Goal: Task Accomplishment & Management: Complete application form

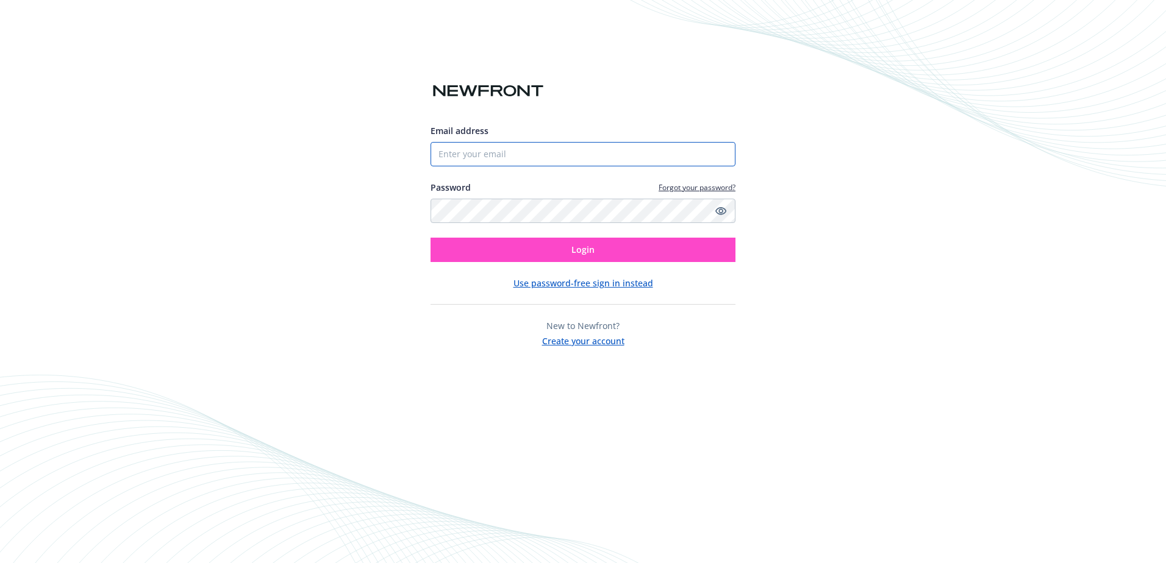
type input "[PERSON_NAME][EMAIL_ADDRESS][DOMAIN_NAME]"
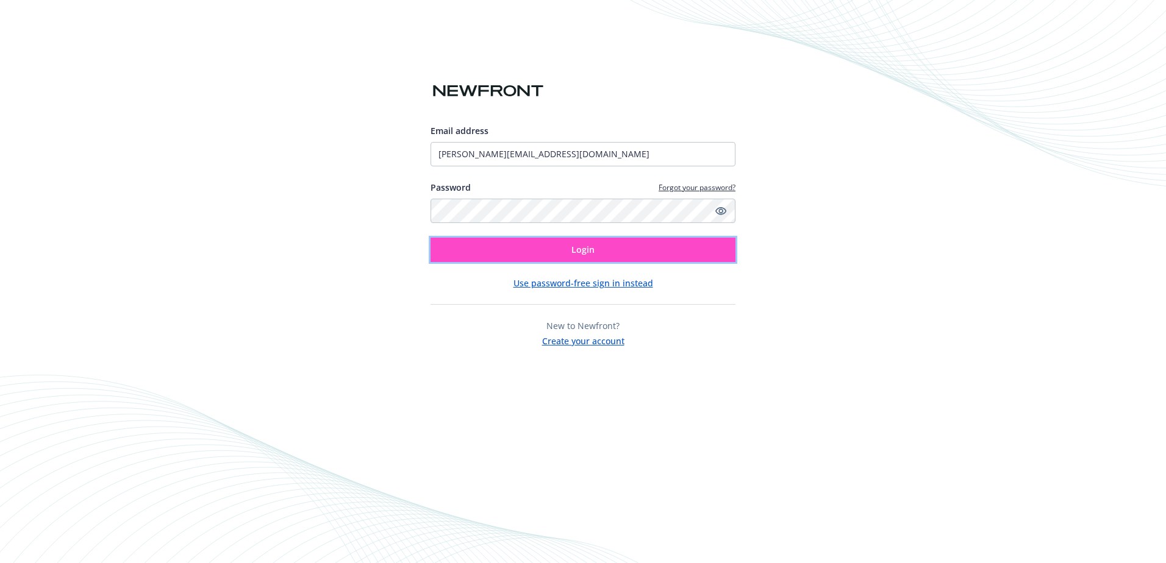
click at [624, 242] on button "Login" at bounding box center [582, 250] width 305 height 24
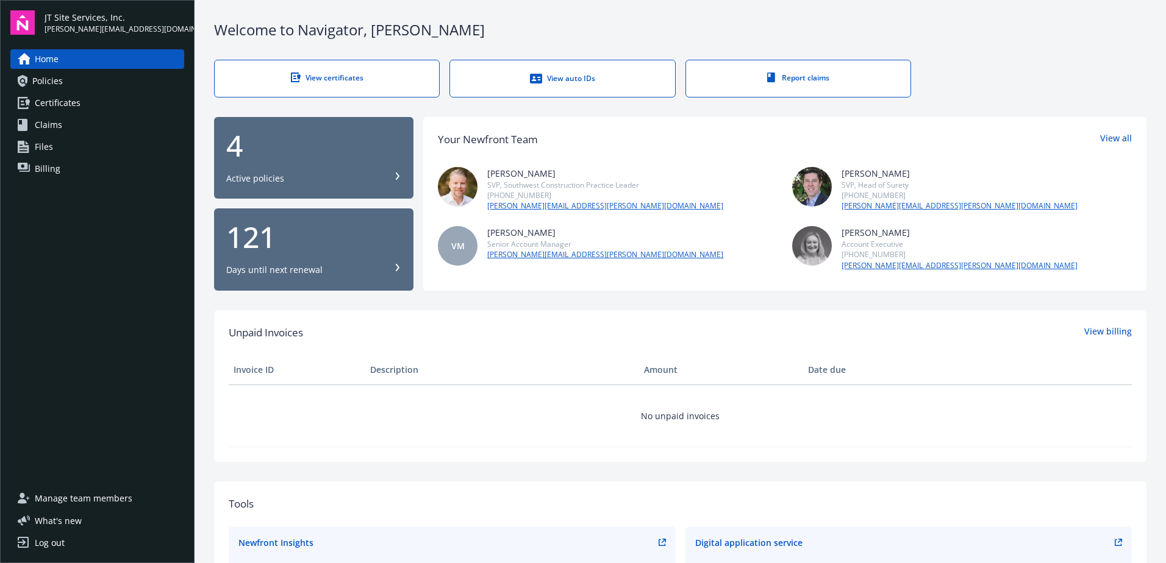
click at [346, 78] on div "View certificates" at bounding box center [327, 78] width 176 height 10
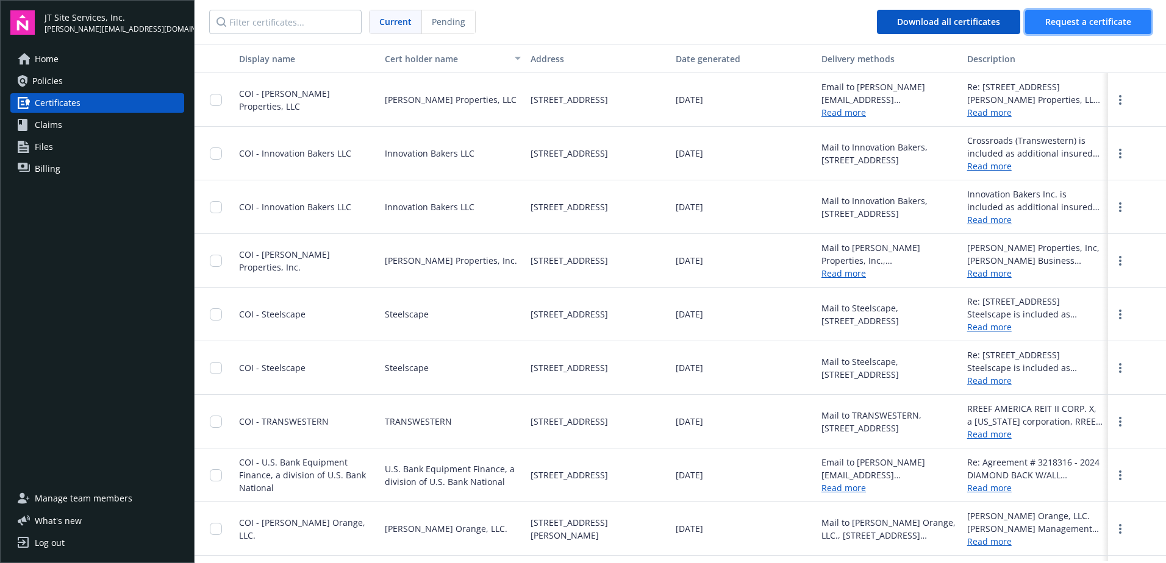
click at [1108, 29] on button "Request a certificate" at bounding box center [1088, 22] width 126 height 24
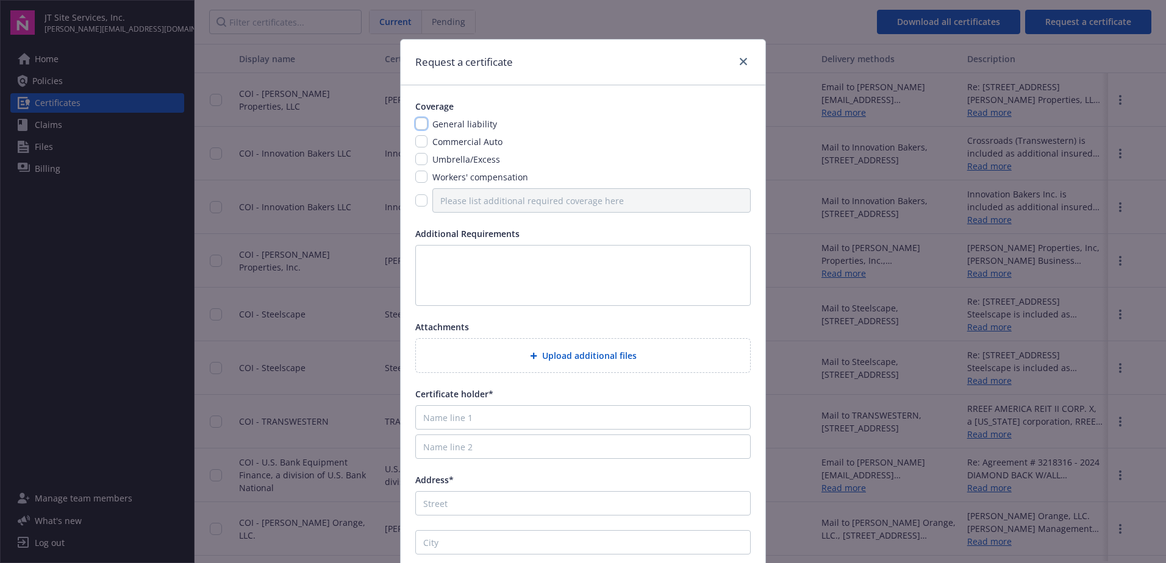
drag, startPoint x: 423, startPoint y: 120, endPoint x: 415, endPoint y: 137, distance: 18.0
click at [422, 120] on input "checkbox" at bounding box center [421, 124] width 12 height 12
checkbox input "true"
click at [415, 137] on input "checkbox" at bounding box center [421, 141] width 12 height 12
checkbox input "true"
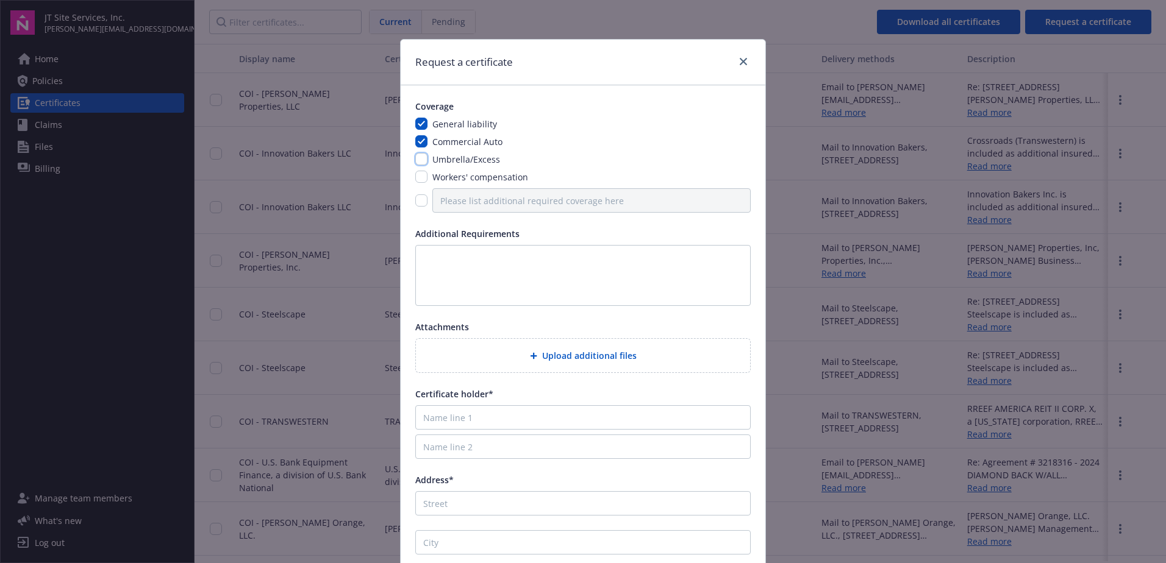
click at [415, 157] on input "checkbox" at bounding box center [421, 159] width 12 height 12
checkbox input "true"
click at [610, 355] on span "Upload additional files" at bounding box center [589, 355] width 95 height 13
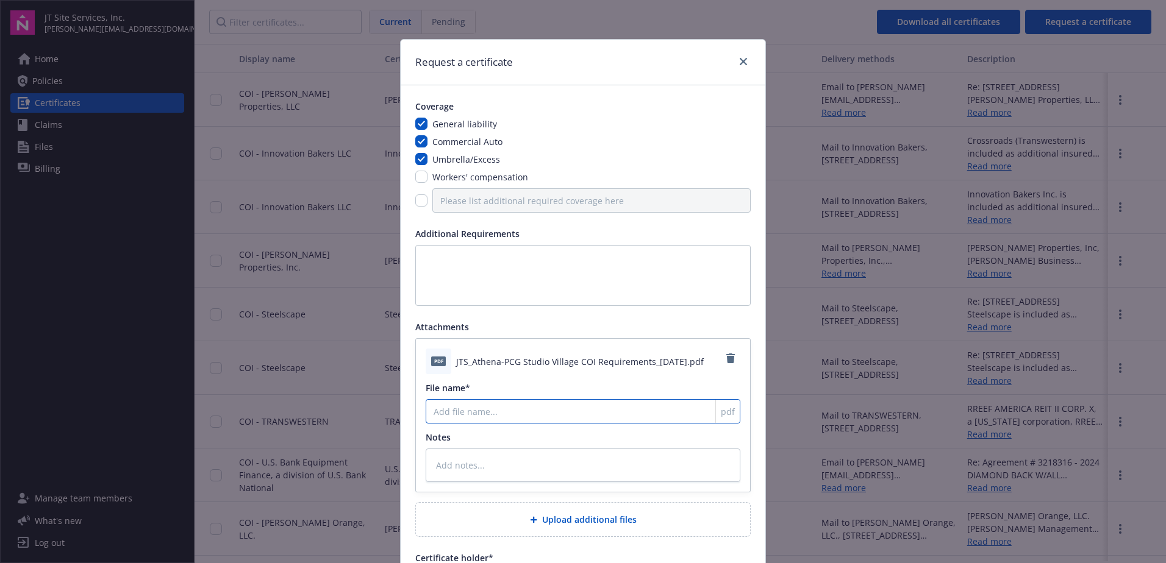
click at [476, 410] on input "File name*" at bounding box center [583, 411] width 315 height 24
paste input "Athena Management, Inc. and PCG Studio Village, LLC"
type textarea "x"
type input "Athena Management, Inc. and PCG Studio Village, LLC"
drag, startPoint x: 549, startPoint y: 412, endPoint x: 535, endPoint y: 413, distance: 14.1
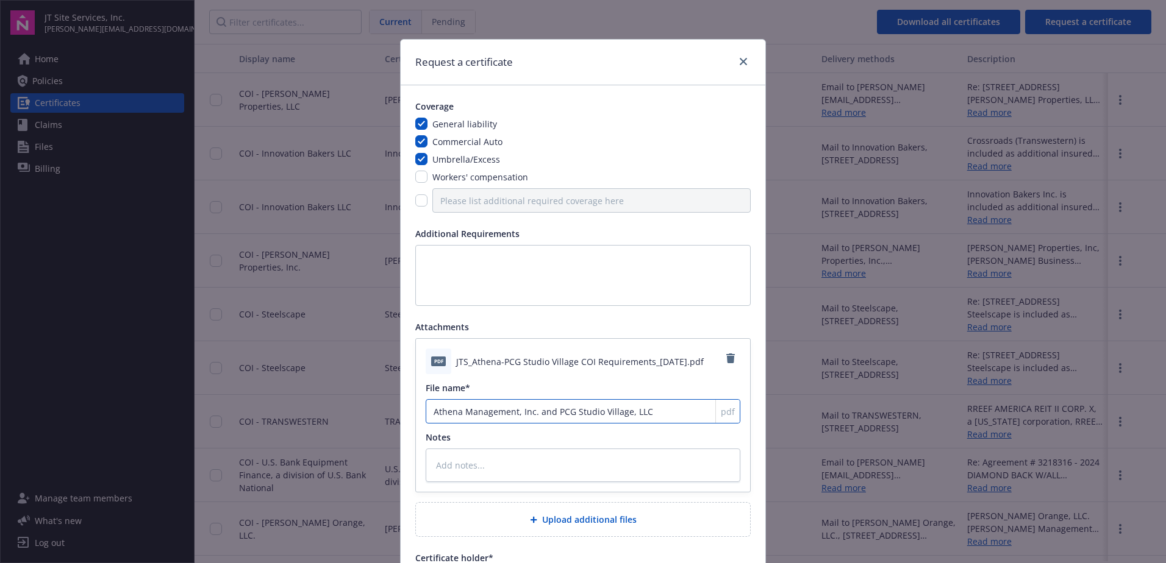
click at [535, 413] on input "Athena Management, Inc. and PCG Studio Village, LLC" at bounding box center [583, 411] width 315 height 24
type textarea "x"
type input "Athena Management, Inc. - PCG Studio Village, LLC"
type textarea "x"
type input "Athena Management, Inc. - PCG Studio Village, LLC"
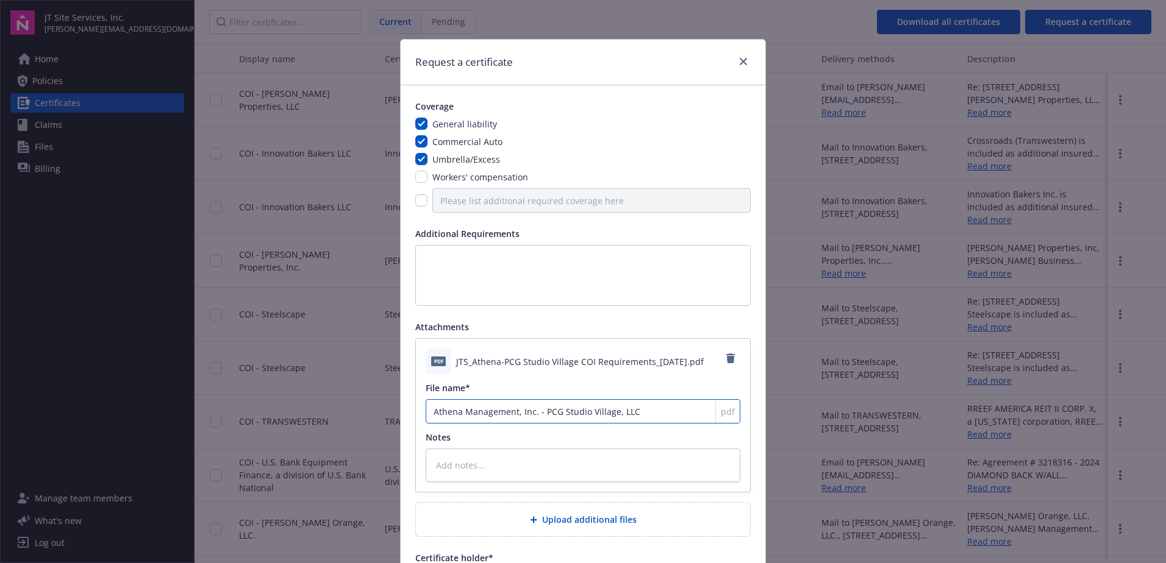
type textarea "x"
type input "Athena Management, Inc. - PCG Studio Village, LLC C"
type textarea "x"
type input "Athena Management, Inc. - PCG Studio Village, LLC CO"
type textarea "x"
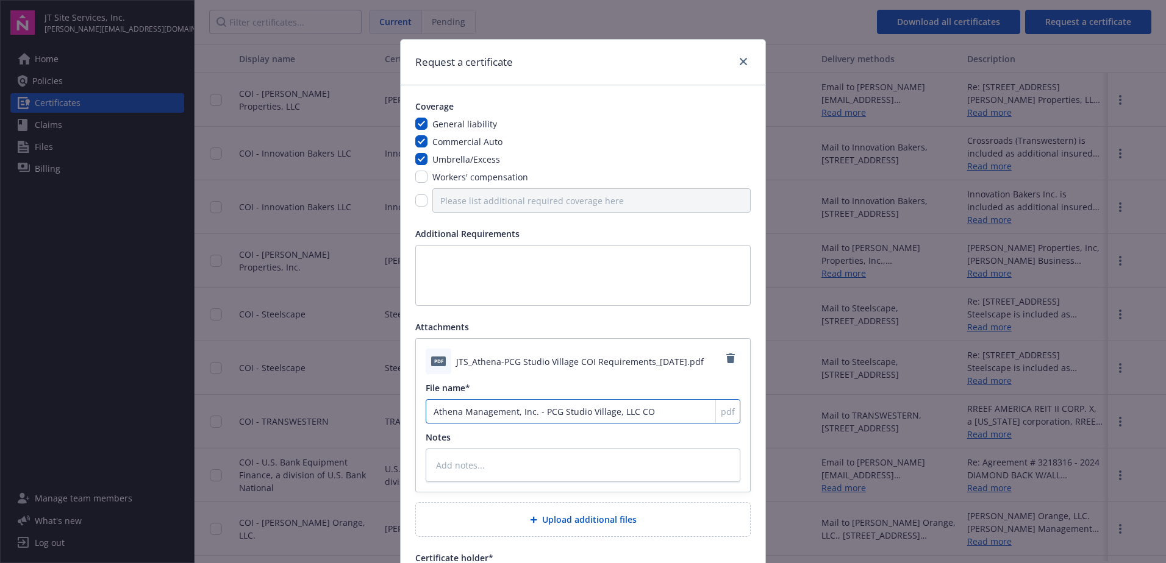
type input "Athena Management, Inc. - PCG Studio Village, LLC COI"
type textarea "x"
type input "Athena Management, Inc. - PCG Studio Village, LLC COI"
type textarea "x"
type input "Athena Management, Inc. - PCG Studio Village, LLC COI R"
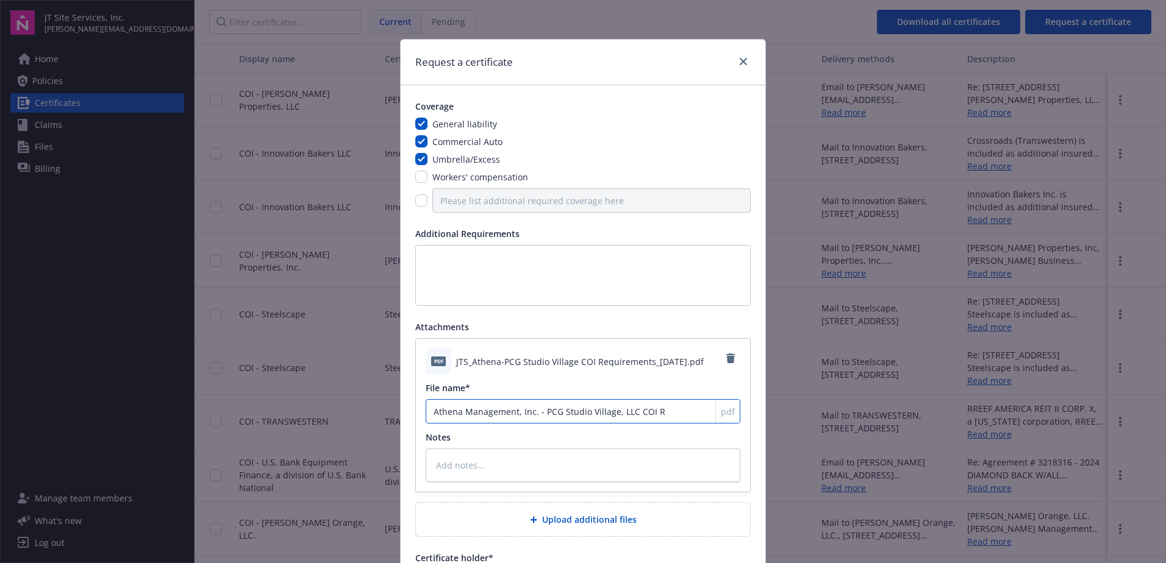
type textarea "x"
type input "Athena Management, Inc. - PCG Studio Village, LLC COI Re"
type textarea "x"
type input "Athena Management, Inc. - PCG Studio Village, LLC COI Req"
type textarea "x"
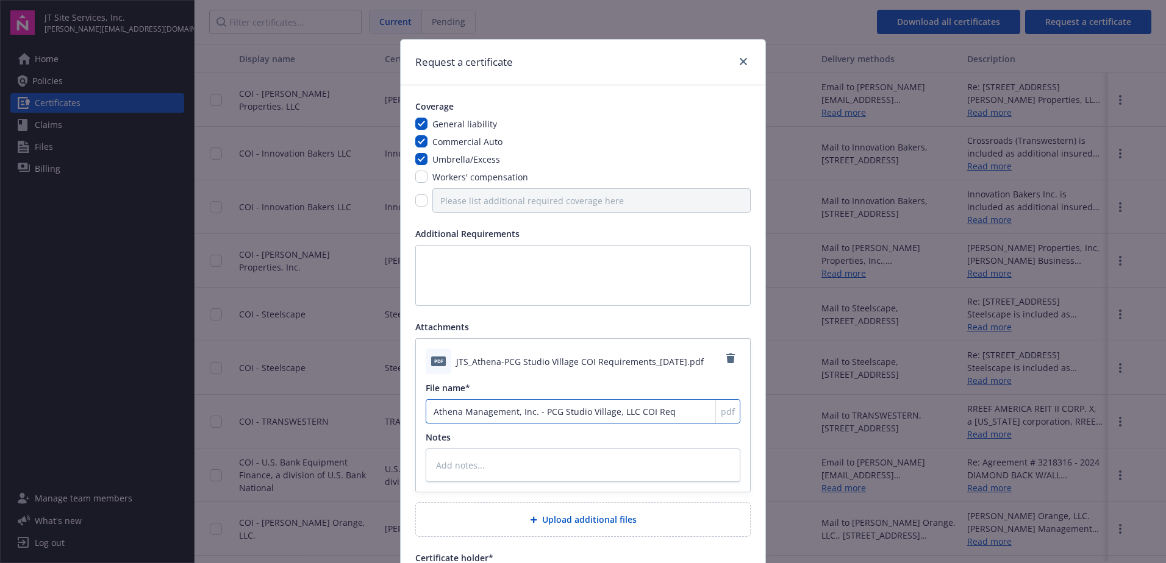
type input "Athena Management, Inc. - PCG Studio Village, LLC COI Reqy"
type textarea "x"
type input "Athena Management, Inc. - PCG Studio Village, LLC COI Reqyi"
type textarea "x"
type input "Athena Management, Inc. - PCG Studio Village, LLC COI Reqyir"
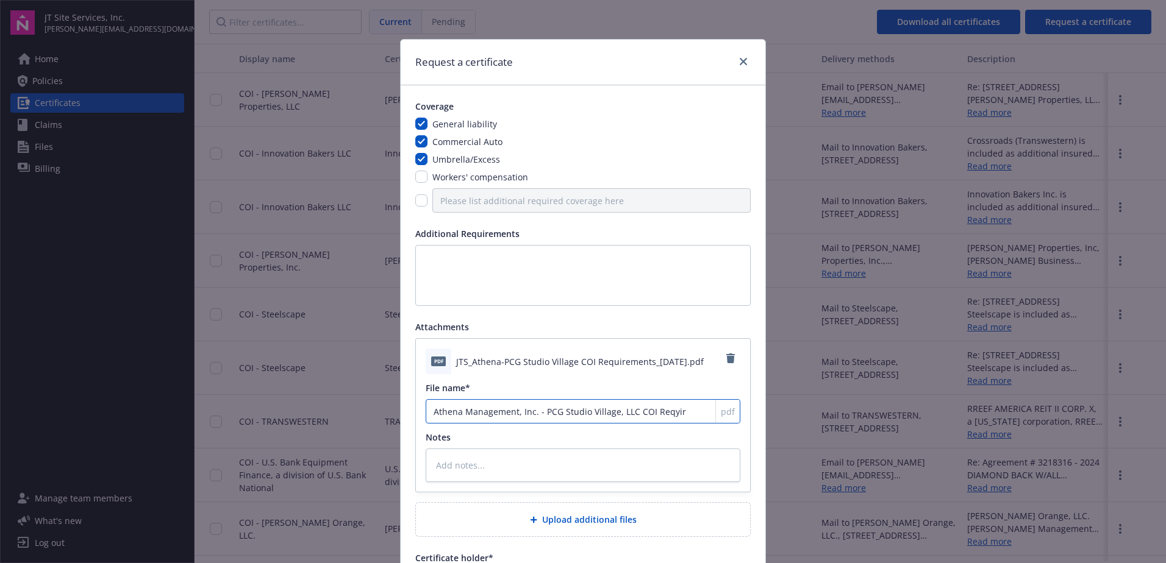
type textarea "x"
type input "Athena Management, Inc. - PCG Studio Village, LLC COI Reqyire"
type textarea "x"
type input "Athena Management, Inc. - PCG Studio Village, LLC COI Reqyir"
type textarea "x"
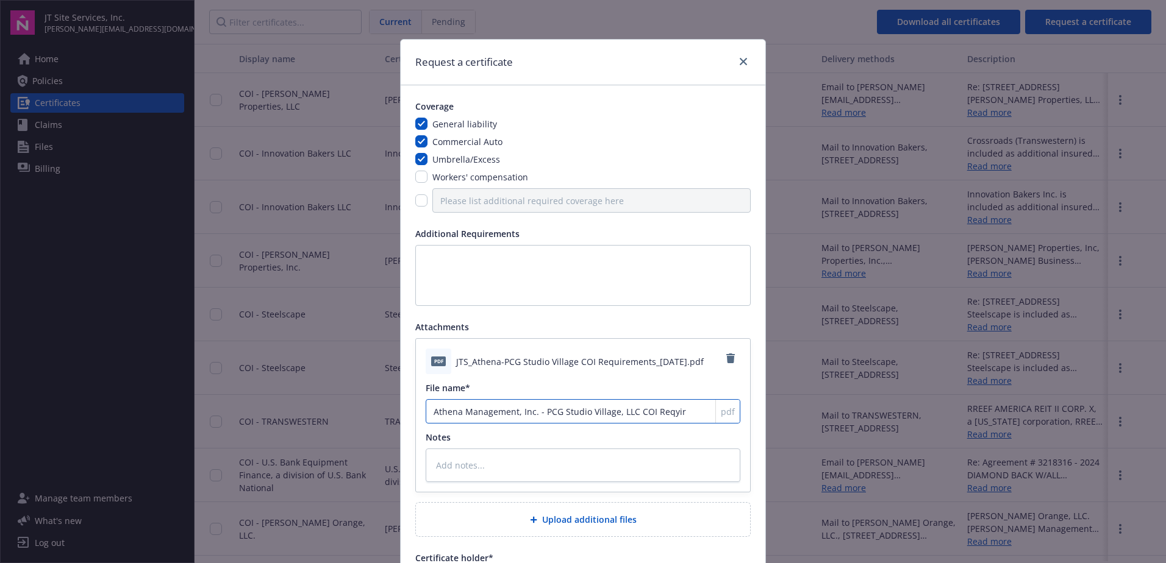
type input "Athena Management, Inc. - PCG Studio Village, LLC COI Reqyi"
type textarea "x"
type input "Athena Management, Inc. - PCG Studio Village, LLC COI Reqy"
type textarea "x"
type input "Athena Management, Inc. - PCG Studio Village, LLC COI Req"
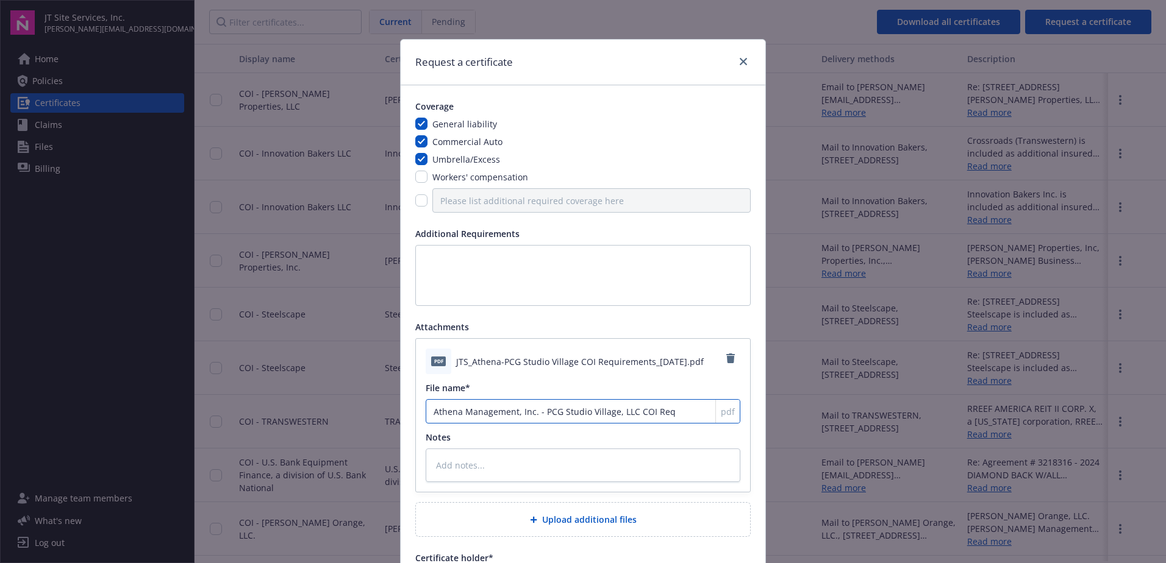
type textarea "x"
type input "Athena Management, Inc. - PCG Studio Village, LLC COI Requ"
type textarea "x"
type input "Athena Management, Inc. - PCG Studio Village, LLC COI Requi"
type textarea "x"
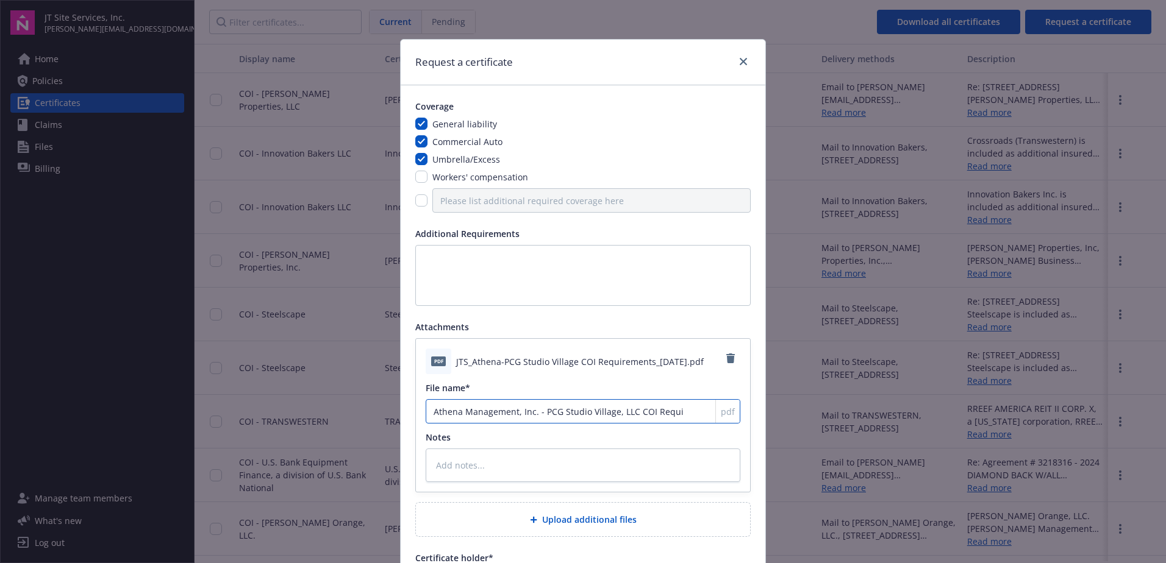
type input "Athena Management, Inc. - PCG Studio Village, LLC COI Requir"
type textarea "x"
type input "Athena Management, Inc. - PCG Studio Village, LLC COI Require"
type textarea "x"
type input "Athena Management, Inc. - PCG Studio Village, LLC COI Requirem"
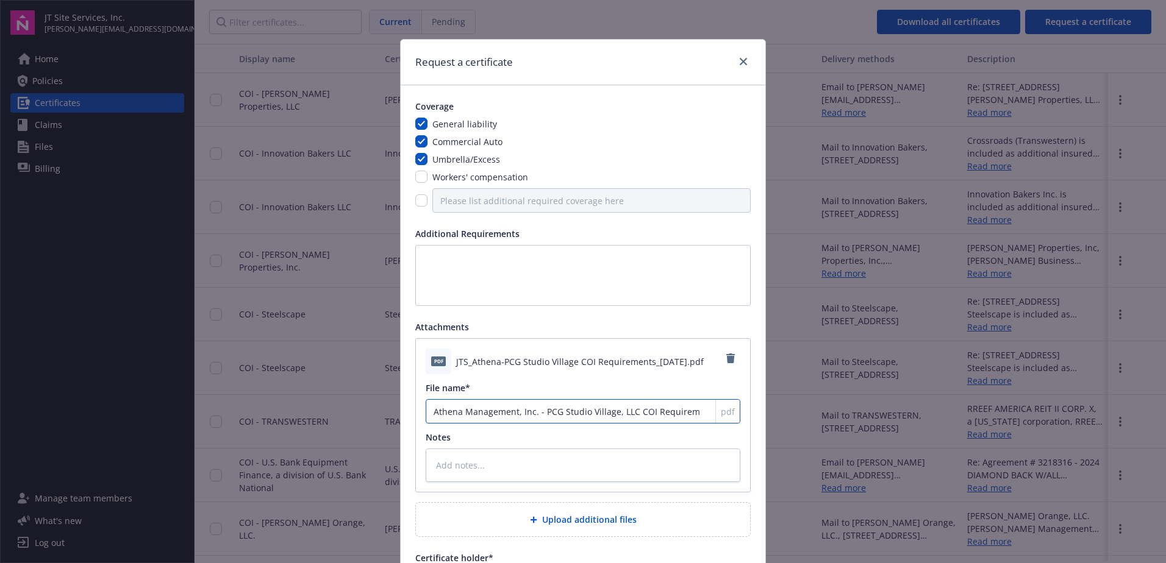
type textarea "x"
type input "Athena Management, Inc. - PCG Studio Village, LLC COI Requireme"
type textarea "x"
type input "Athena Management, Inc. - PCG Studio Village, LLC COI Requiremen"
type textarea "x"
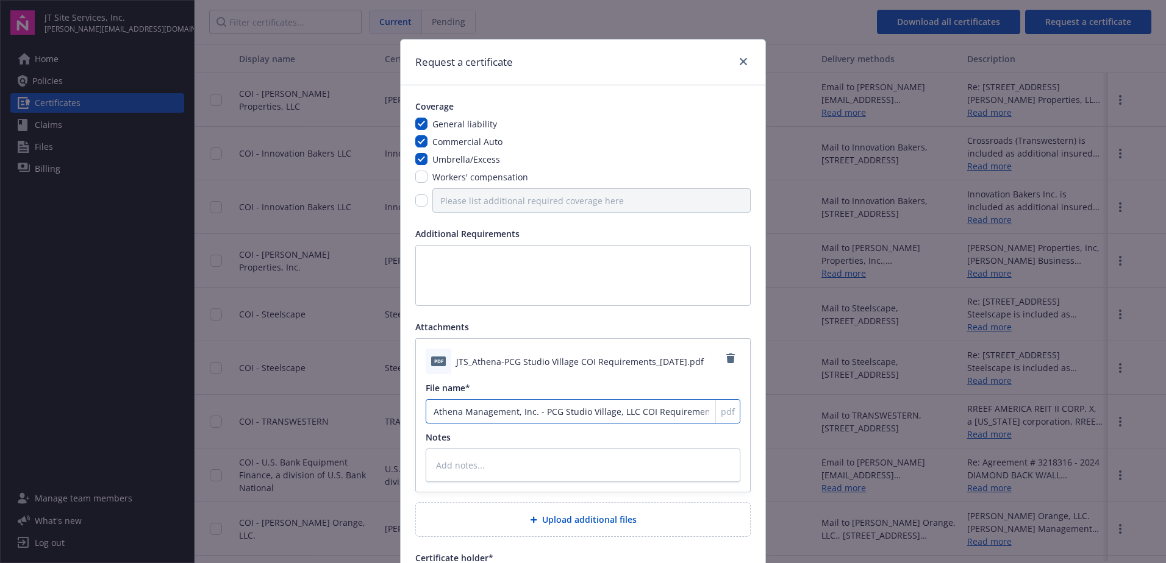
type input "Athena Management, Inc. - PCG Studio Village, LLC COI Requirement"
type textarea "x"
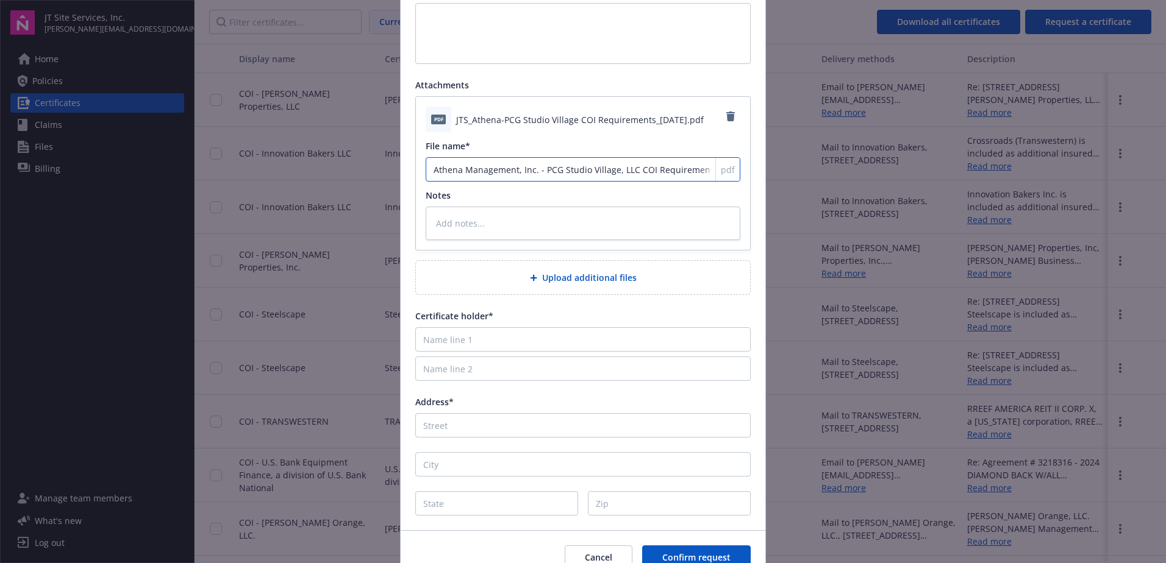
scroll to position [244, 0]
type input "Athena Management, Inc. - PCG Studio Village, LLC COI Requirements"
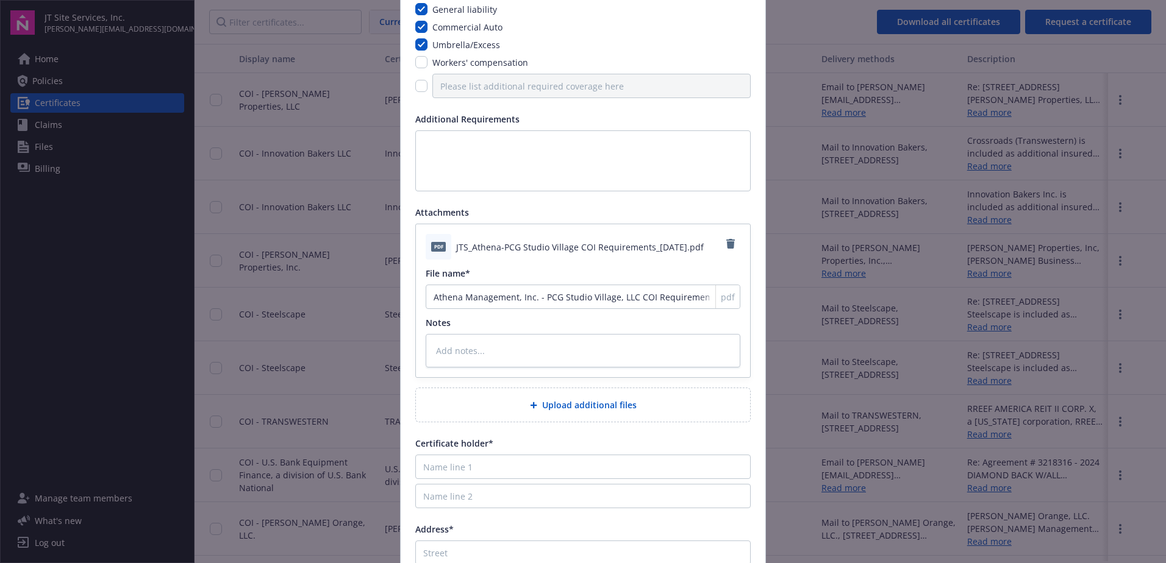
scroll to position [61, 0]
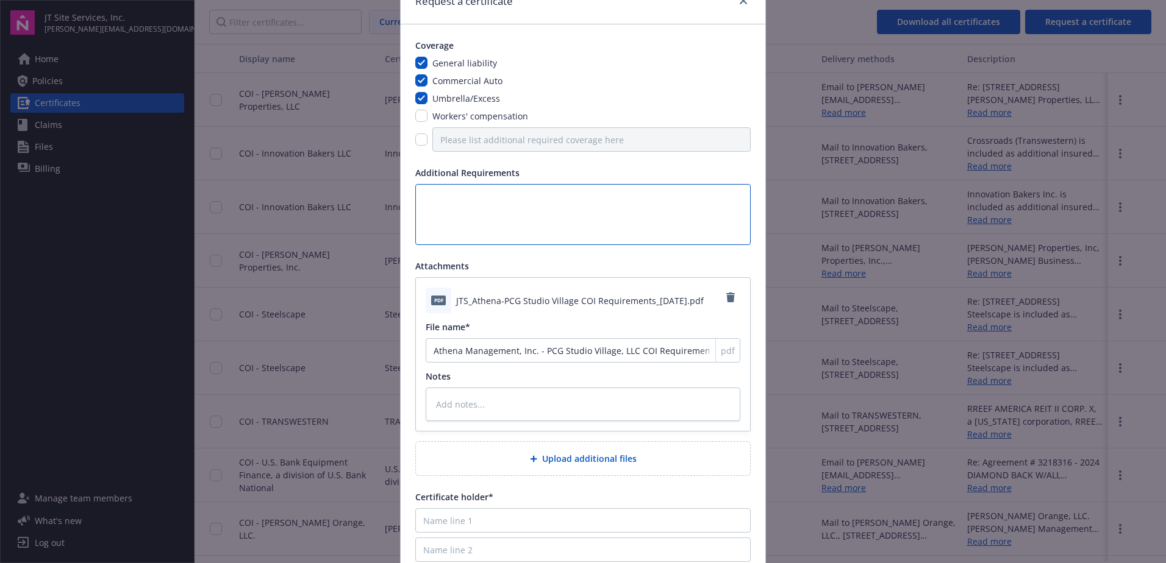
click at [444, 207] on textarea at bounding box center [582, 214] width 335 height 61
paste textarea "Athena Management, Inc. and PCG Studio Village, LLC"
type textarea "Athena Management, Inc. and PCG Studio Village, LLC"
type textarea "x"
type textarea "Athena Management, Inc. and PCG Studio Village, LLC"
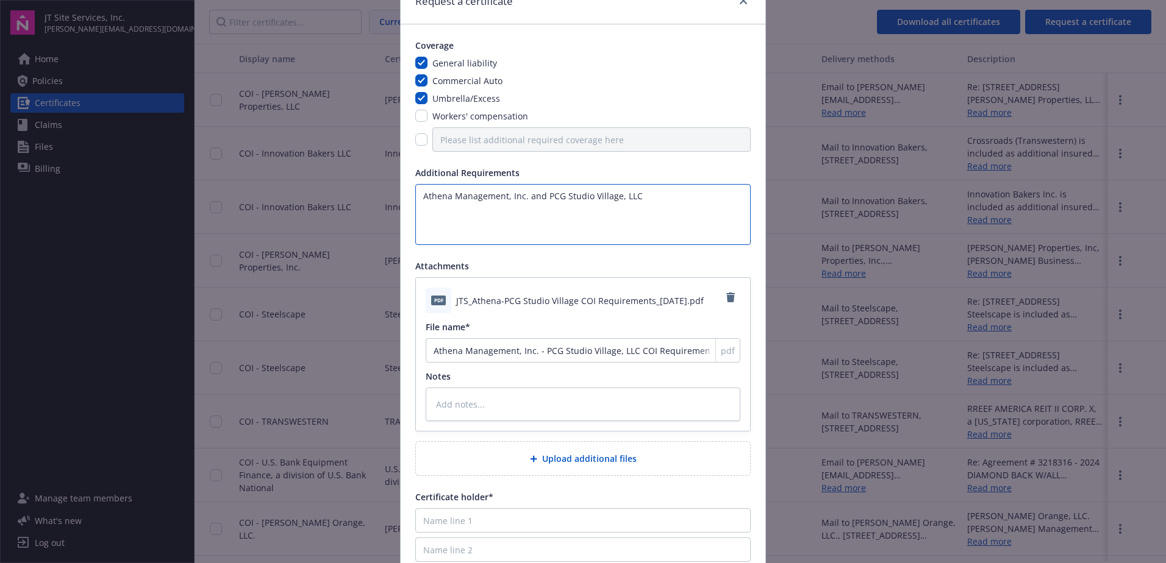
type textarea "x"
type textarea "Athena Management, Inc. and PCG Studio Village, LLC n"
type textarea "x"
type textarea "Athena Management, Inc. and PCG Studio Village, LLC na"
type textarea "x"
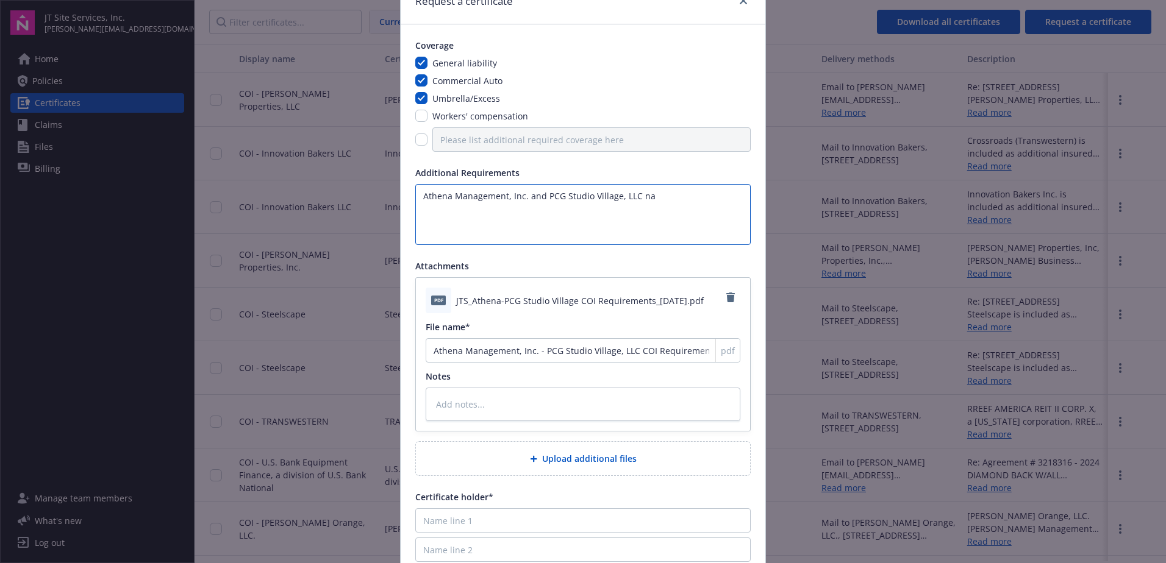
type textarea "Athena Management, Inc. and PCG Studio Village, LLC nam"
type textarea "x"
type textarea "Athena Management, Inc. and PCG Studio Village, LLC name"
type textarea "x"
type textarea "Athena Management, Inc. and PCG Studio Village, LLC names"
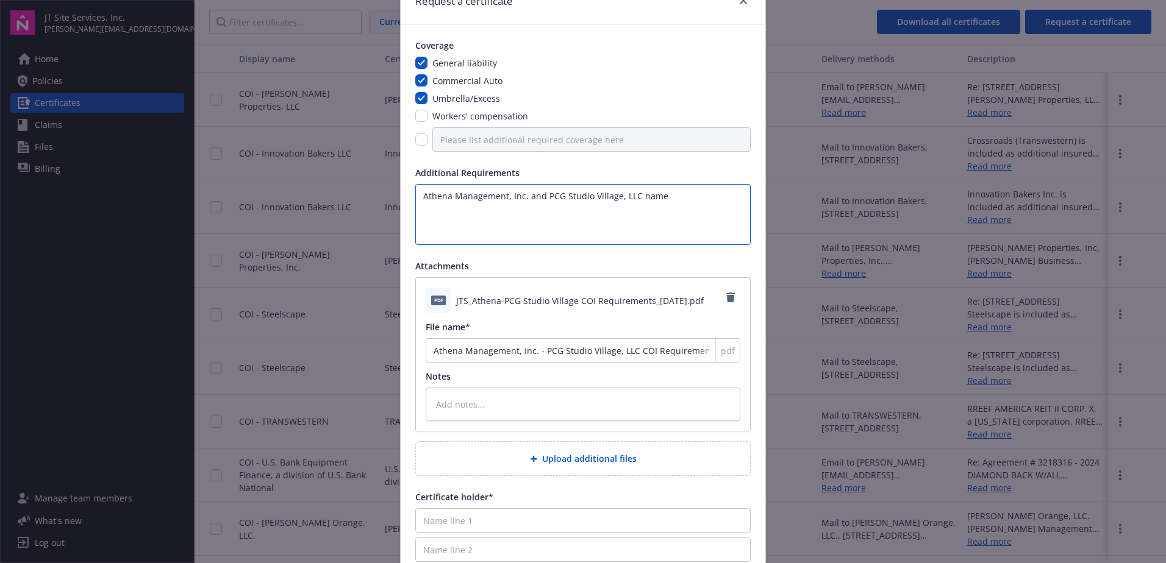
type textarea "x"
type textarea "Athena Management, Inc. and PCG Studio Village, LLC names"
type textarea "x"
type textarea "Athena Management, Inc. and PCG Studio Village, LLC names"
type textarea "x"
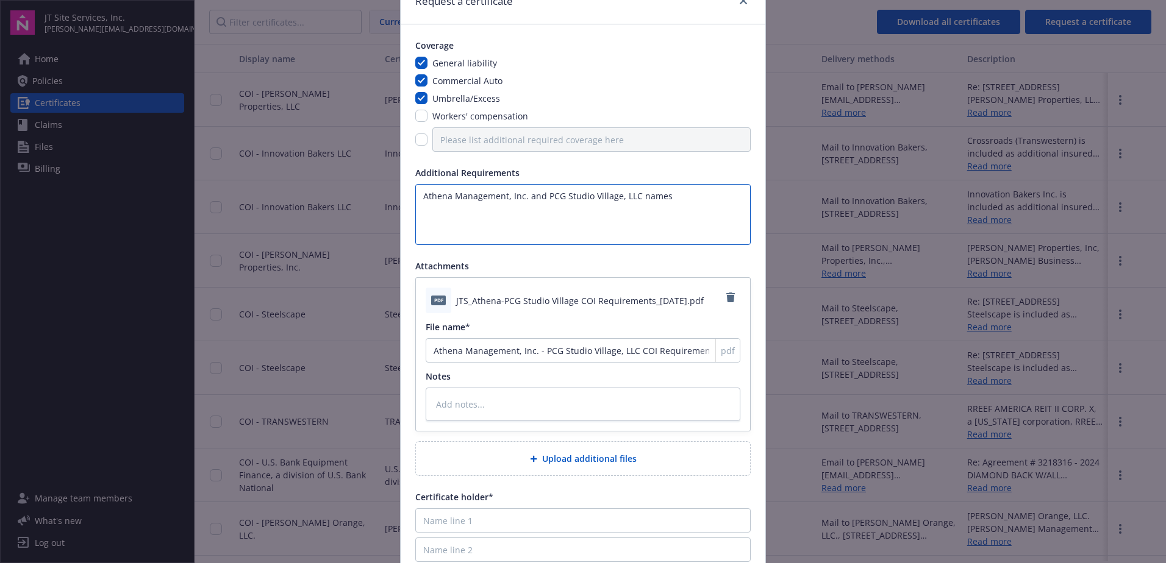
type textarea "Athena Management, Inc. and PCG Studio Village, LLC name"
type textarea "x"
type textarea "Athena Management, Inc. and PCG Studio Village, LLC named as additional insured…"
type textarea "x"
type textarea "Athena Management, Inc. and PCG Studio Village, LLC named as additional insured…"
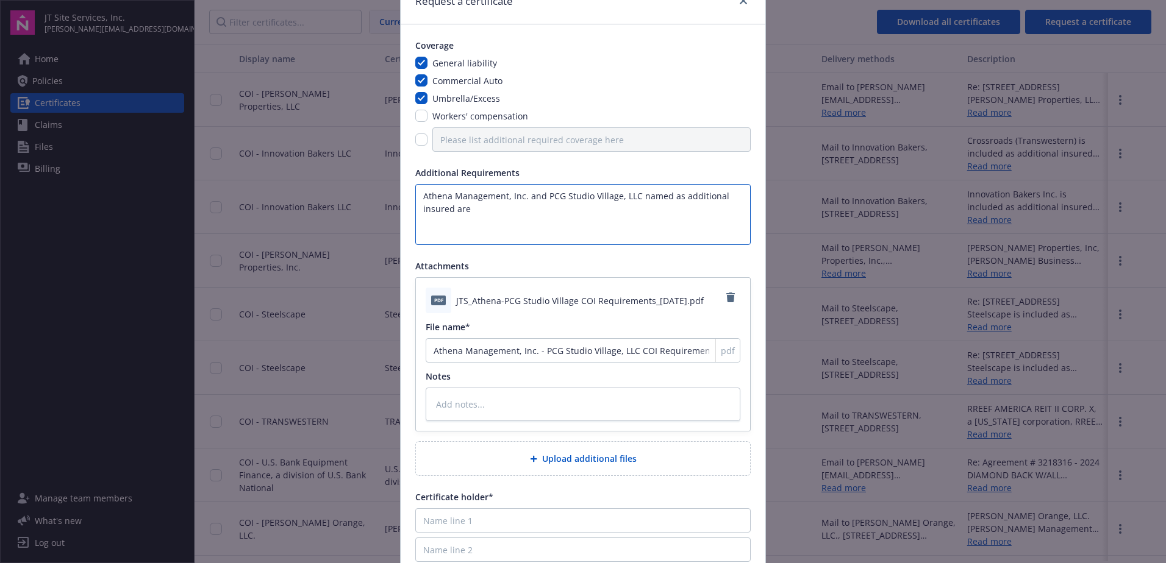
type textarea "x"
type textarea "Athena Management, Inc. and PCG Studio Village, LLC named as additional insured…"
type textarea "x"
type textarea "Athena Management, Inc. and PCG Studio Village, LLC named as additional insured"
type textarea "x"
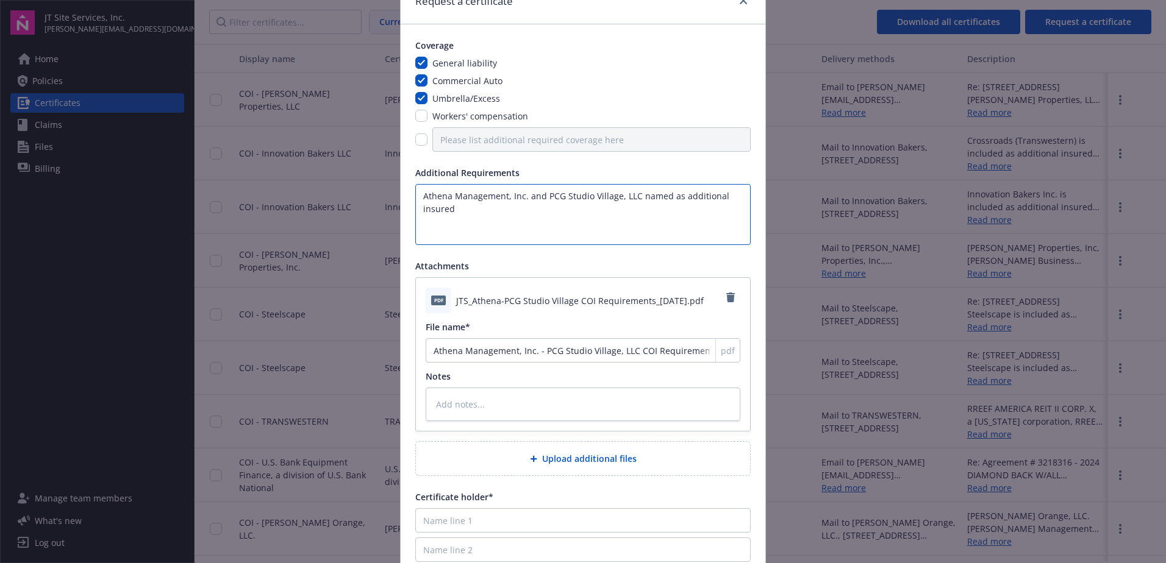
type textarea "Athena Management, Inc. and PCG Studio Village, LLC named as additional insured"
type textarea "x"
type textarea "Athena Management, Inc. and PCG Studio Village, LLC named as additional insured"
click at [546, 404] on textarea at bounding box center [583, 405] width 315 height 34
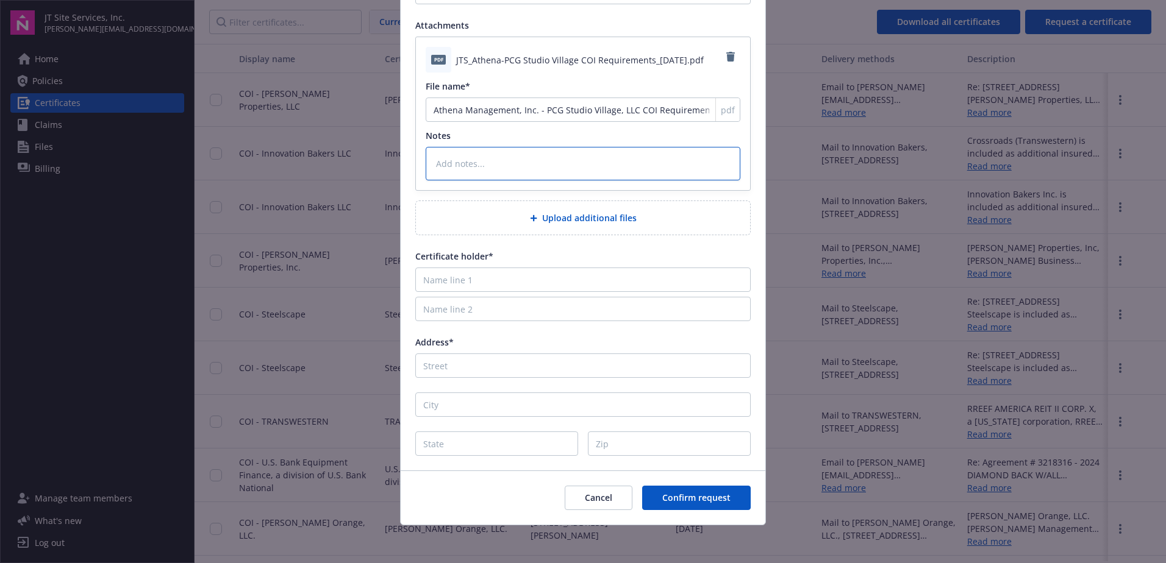
scroll to position [303, 0]
click at [498, 280] on input "Name line 1" at bounding box center [582, 278] width 335 height 24
paste input "PCG Studio Village, LLC c/o Athena Management, Inc"
type input "PCG Studio Village, LLC c/o Athena Management, Inc"
type textarea "x"
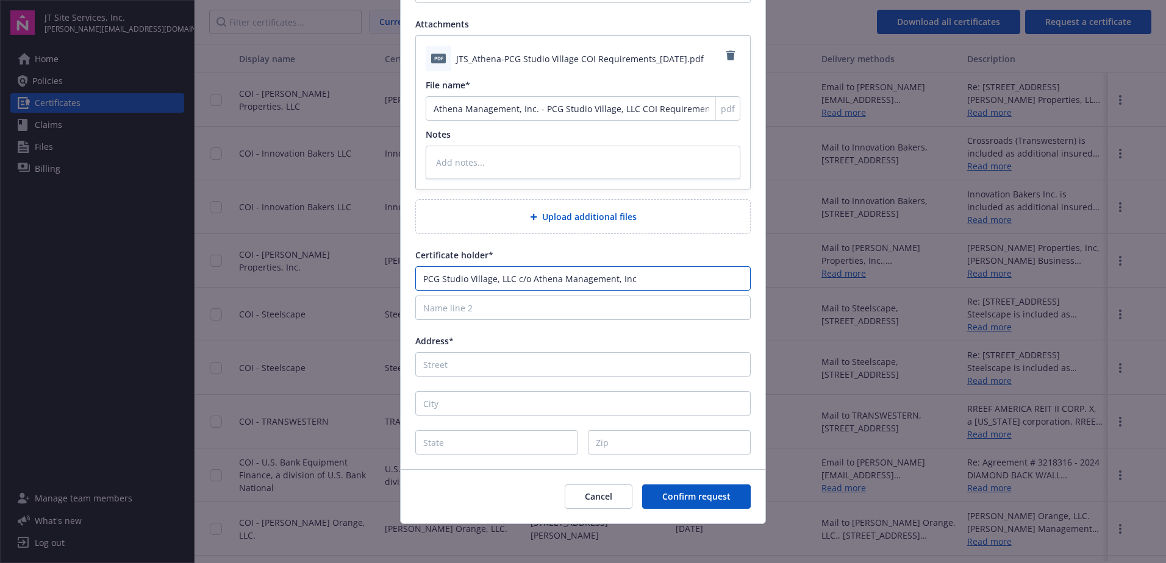
type input "PCG Studio Village, LLC c/o Athena Management, Inc"
click at [429, 365] on input "Address*" at bounding box center [582, 364] width 335 height 24
type input "7"
type textarea "x"
type input "73"
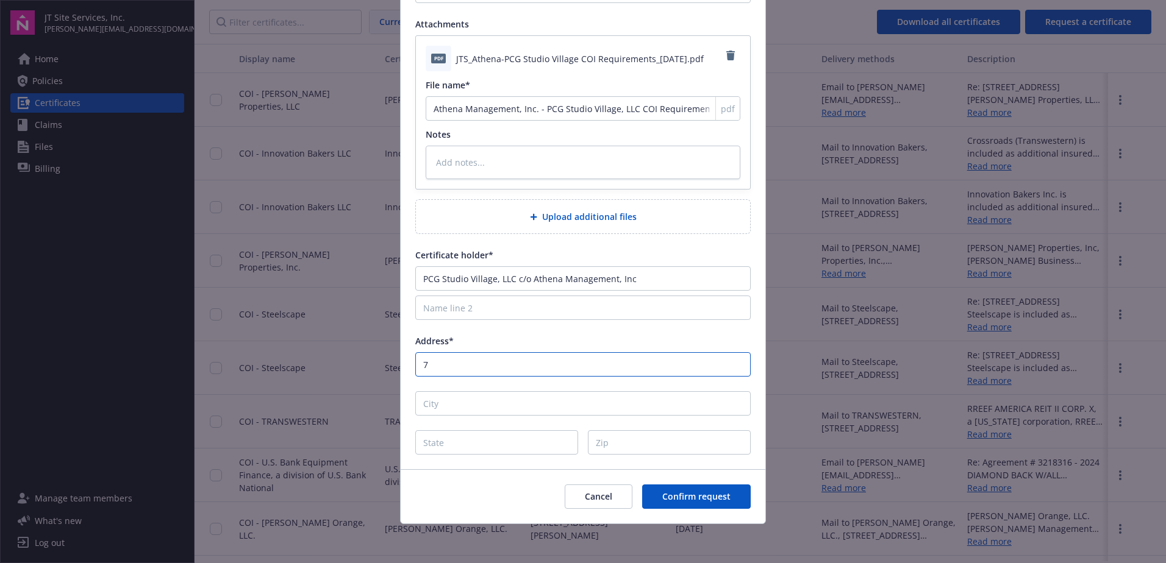
type textarea "x"
type input "730"
type textarea "x"
type input "730 El Camino Way, Suite 200"
type textarea "x"
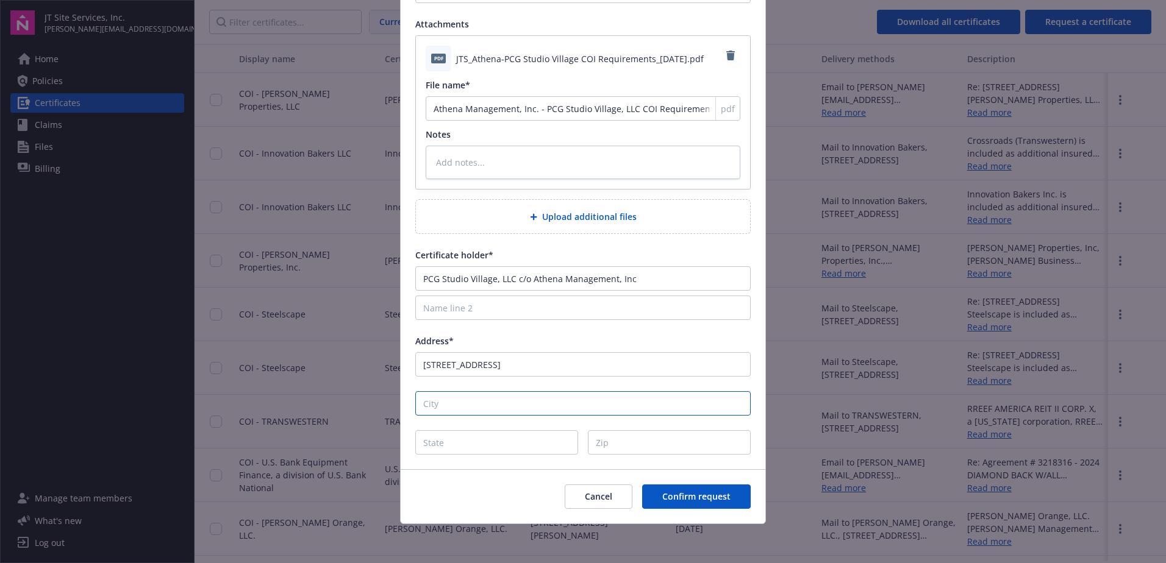
type input "S"
type textarea "x"
type input "St"
type textarea "x"
type input "Stu"
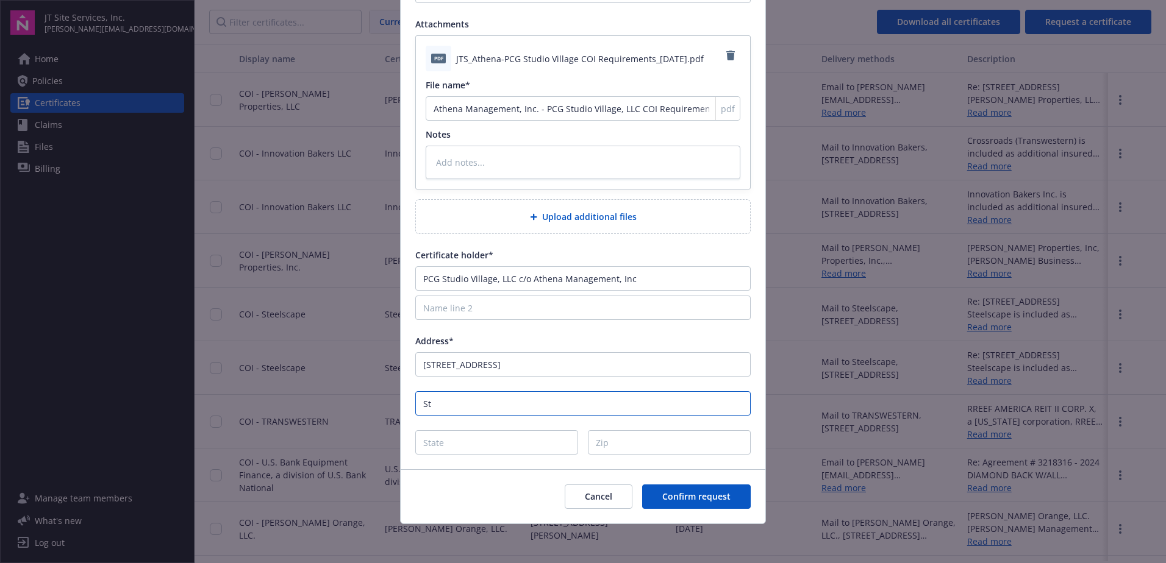
type textarea "x"
type input "Stud"
type textarea "x"
type input "Studi"
type textarea "x"
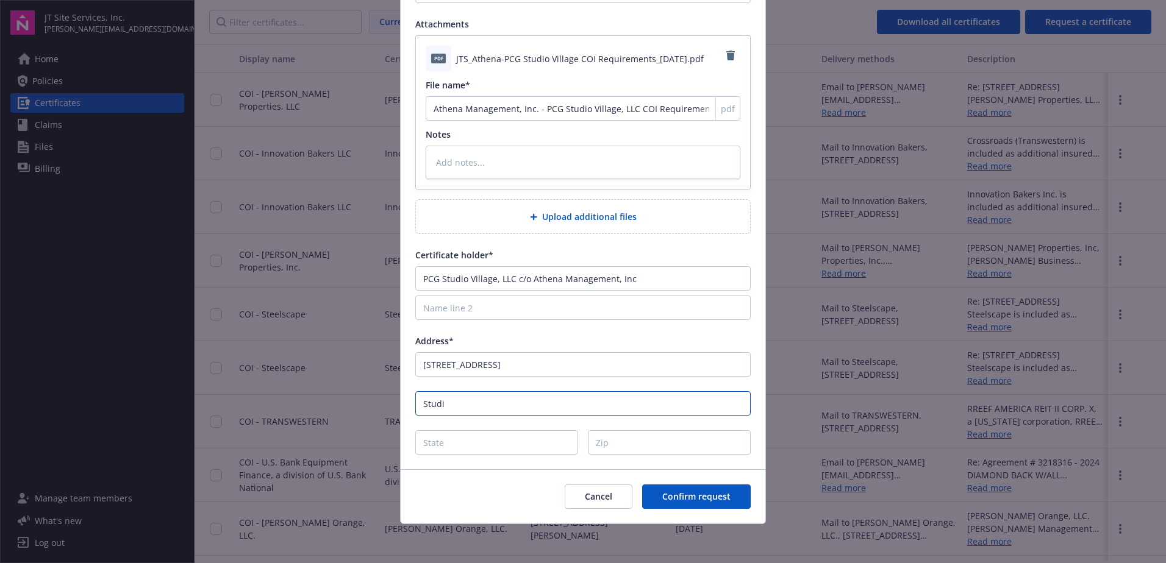
type input "Studio"
type textarea "x"
type input "Studio"
type textarea "x"
type input "Studio C"
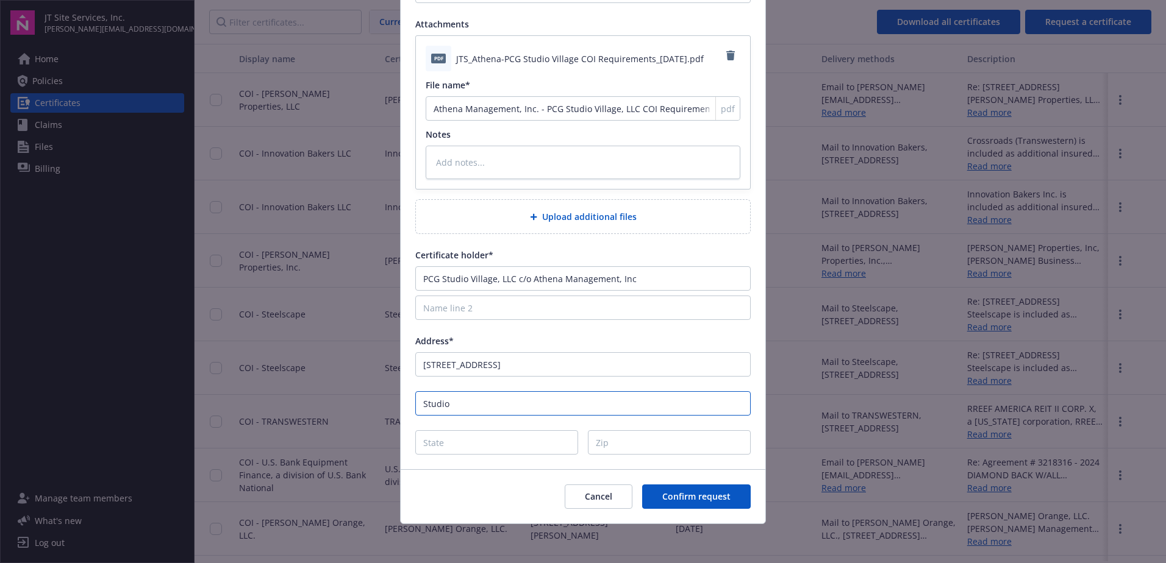
type textarea "x"
type input "Studio Cu"
type textarea "x"
type input "Studio C"
type textarea "x"
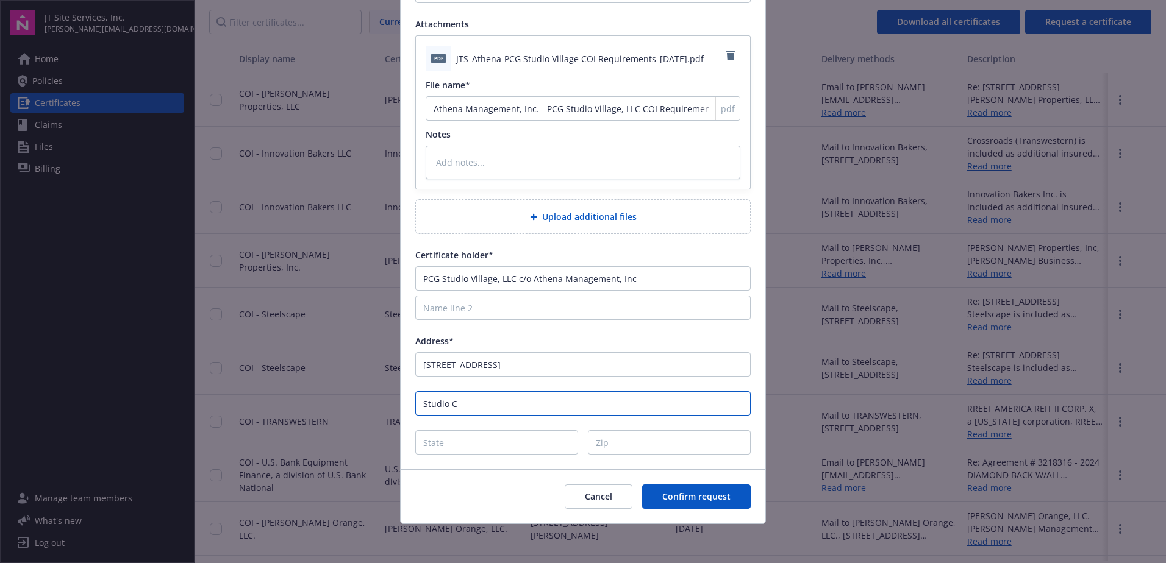
type input "Studio Ci"
type textarea "x"
type input "Studio Cit"
type textarea "x"
type input "Studio City"
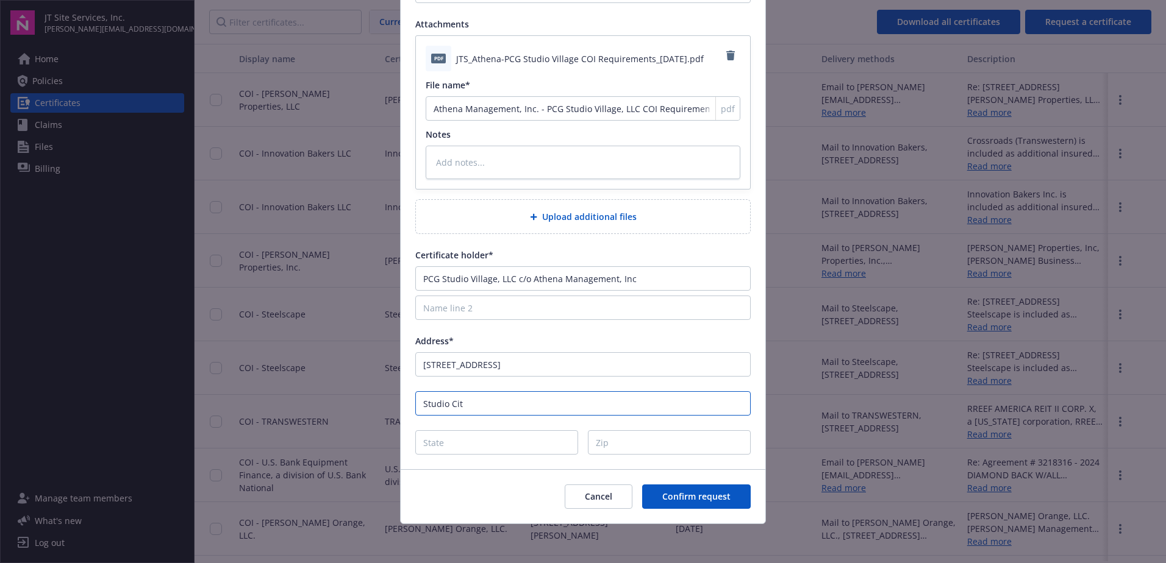
type textarea "x"
type input "Studio City"
type input "C"
type textarea "x"
type input "CA"
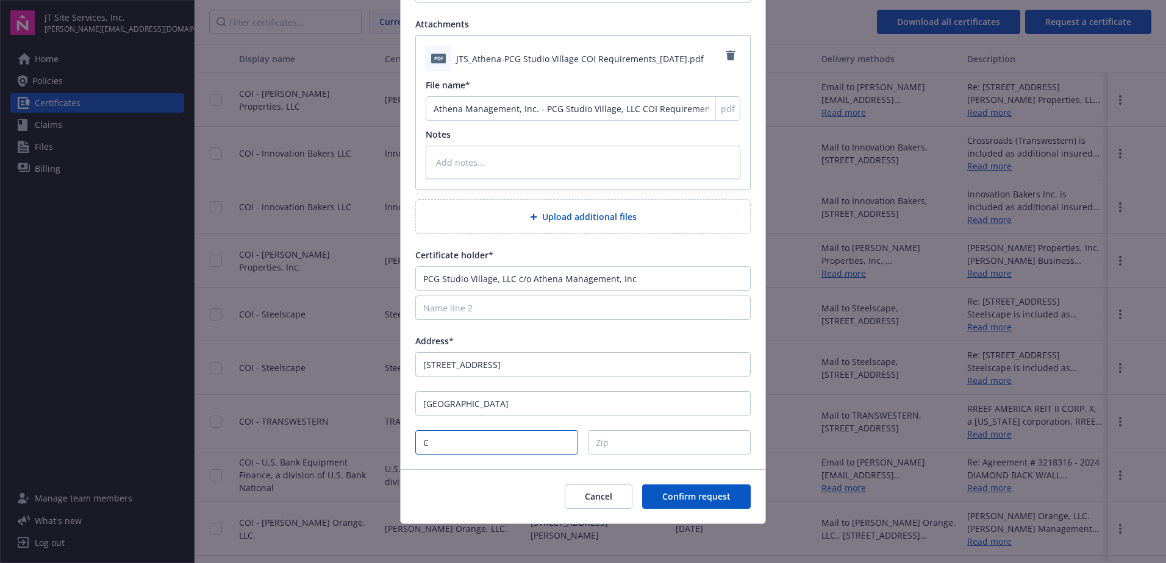
type textarea "x"
type input "CA"
type textarea "x"
type input "CA"
type input "9"
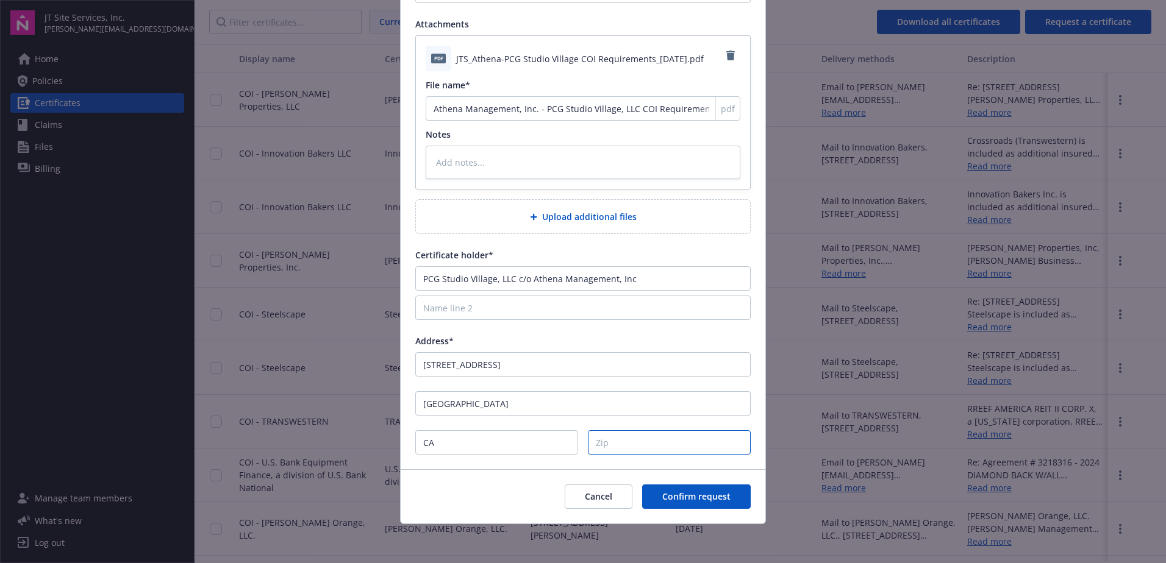
type textarea "x"
type input "91"
type textarea "x"
type input "916"
type textarea "x"
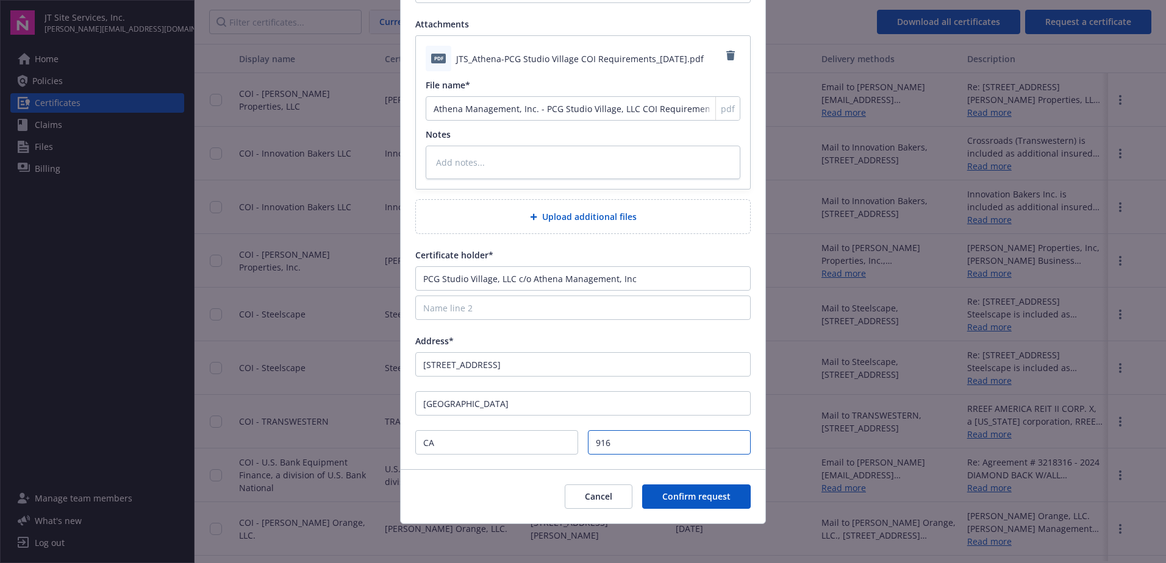
type input "9160"
type textarea "x"
type input "91604"
type textarea "x"
type input "91604"
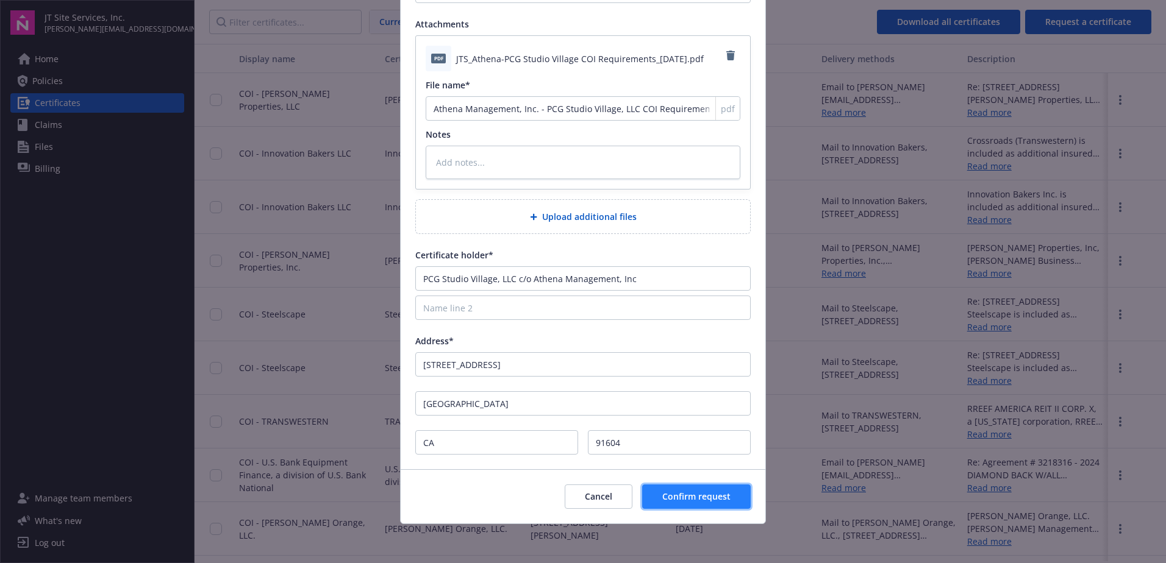
click at [690, 493] on span "Confirm request" at bounding box center [696, 497] width 68 height 12
type textarea "x"
